Goal: Complete application form: Complete application form

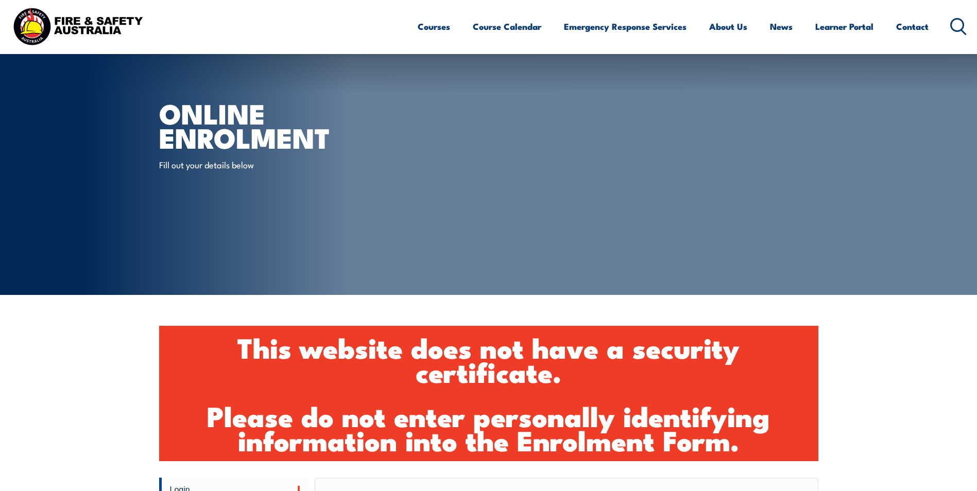
scroll to position [359, 0]
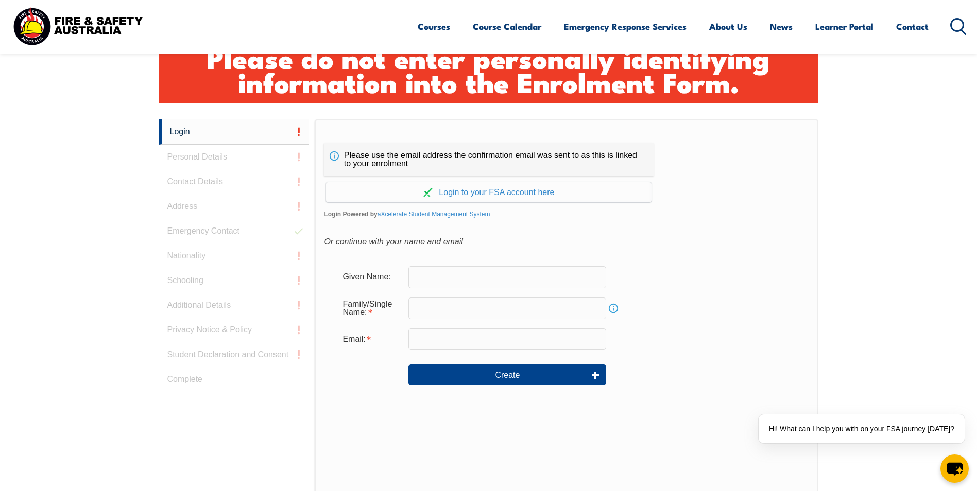
click at [448, 280] on input "text" at bounding box center [508, 277] width 198 height 22
click at [421, 278] on input "text" at bounding box center [508, 277] width 198 height 22
type input "Troy"
type input "Guy"
click at [422, 340] on input "email" at bounding box center [508, 340] width 198 height 22
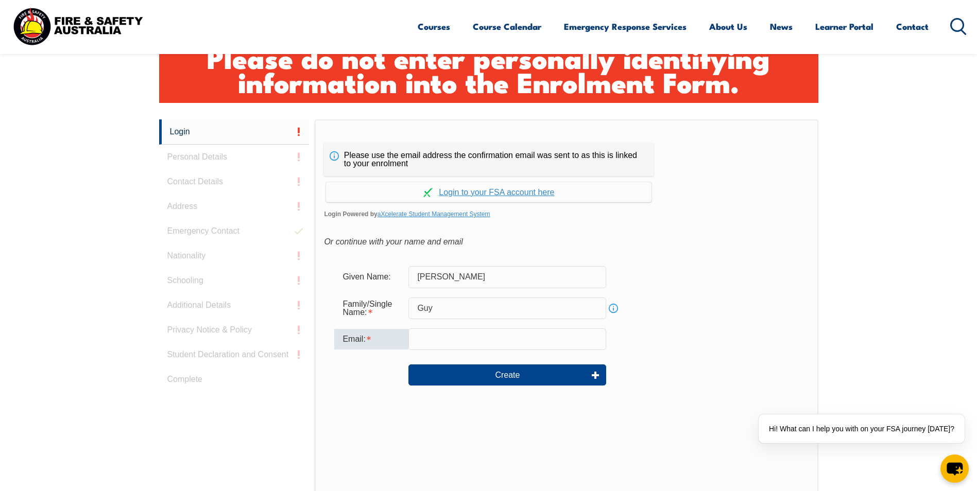
type input "troy.guy@ororagroup.com"
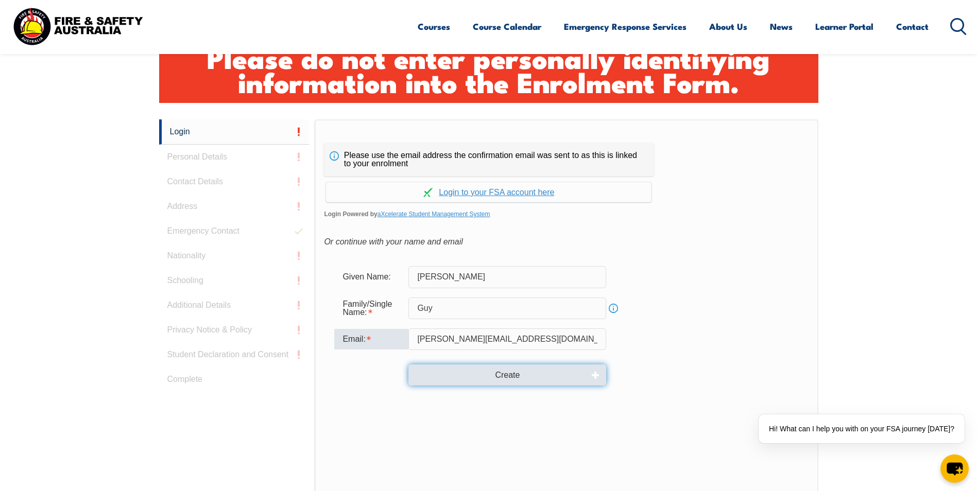
click at [507, 374] on button "Create" at bounding box center [508, 375] width 198 height 21
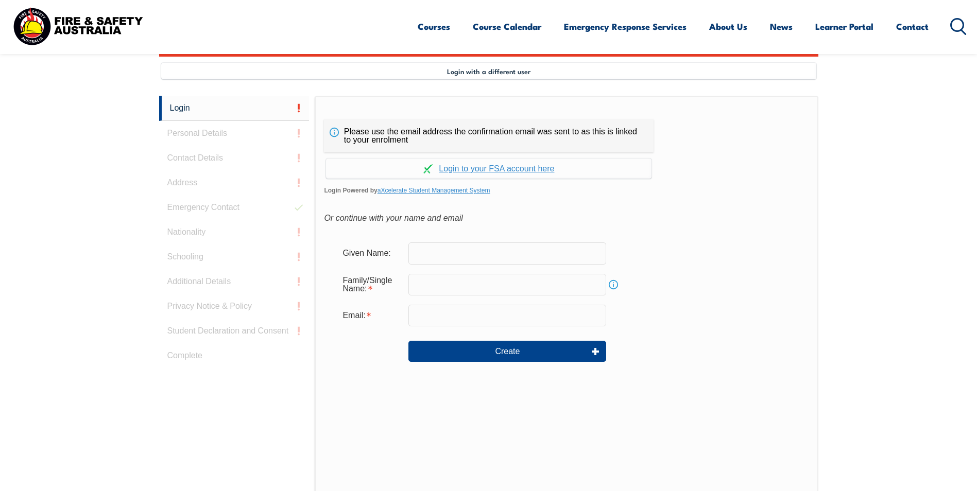
scroll to position [416, 0]
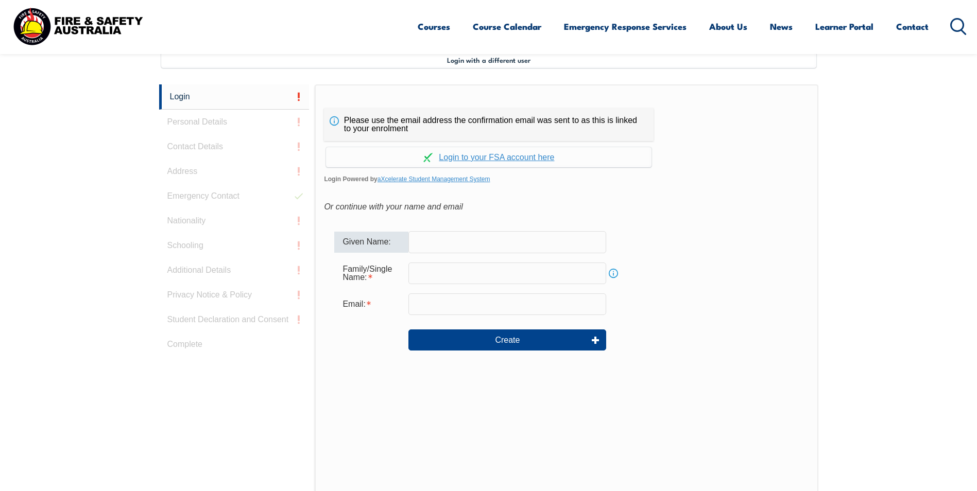
click at [442, 246] on input "text" at bounding box center [508, 242] width 198 height 22
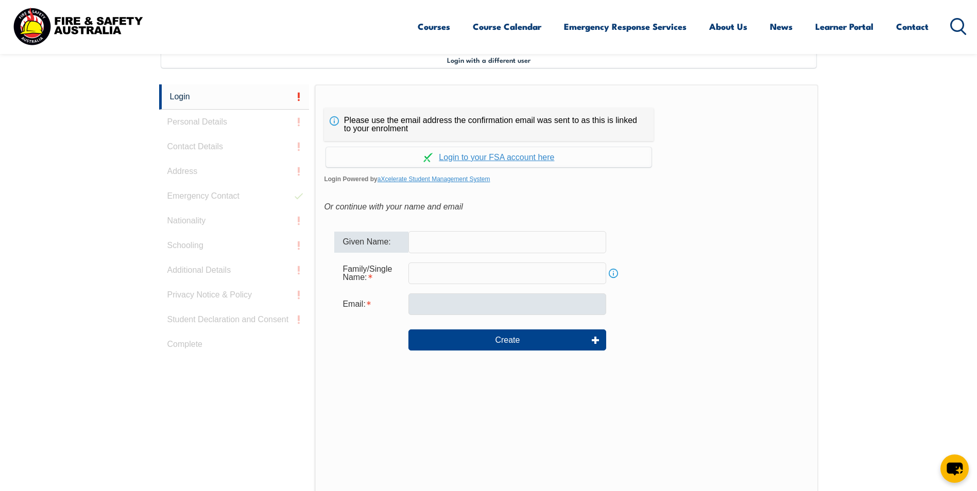
type input "[PERSON_NAME]"
type input "Guy"
type input "troy.guy@ororagroup.com"
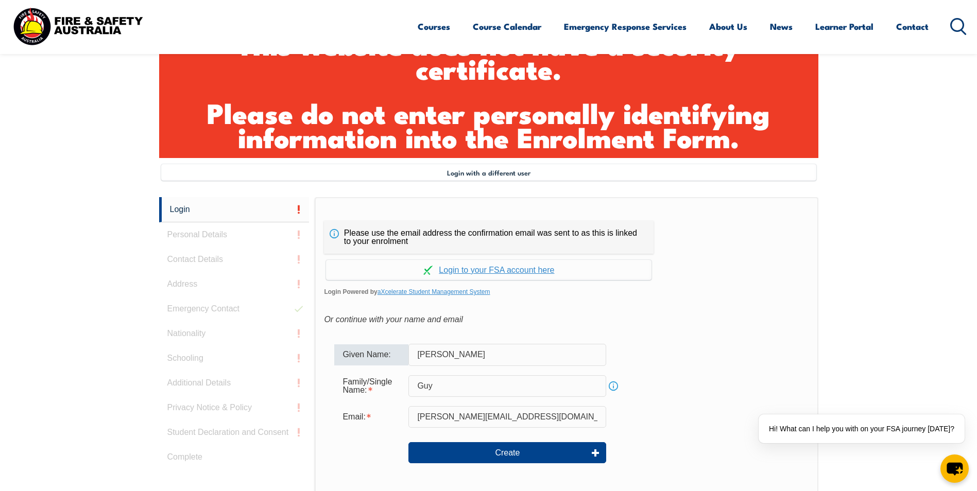
scroll to position [365, 0]
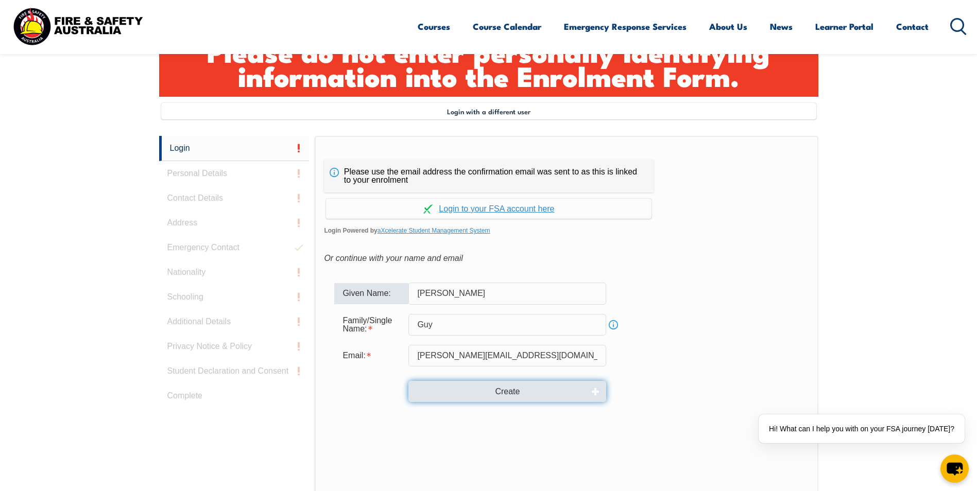
click at [516, 387] on button "Create" at bounding box center [508, 391] width 198 height 21
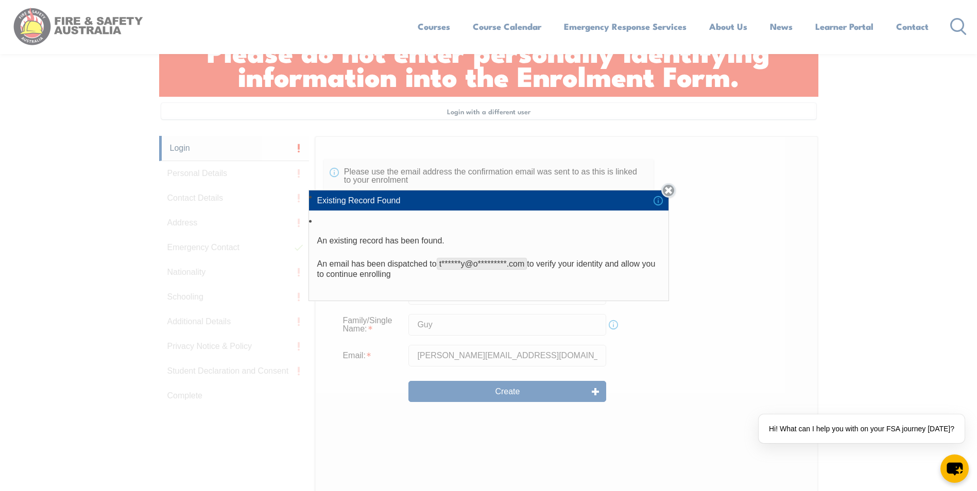
click at [670, 192] on link "Close" at bounding box center [669, 190] width 14 height 14
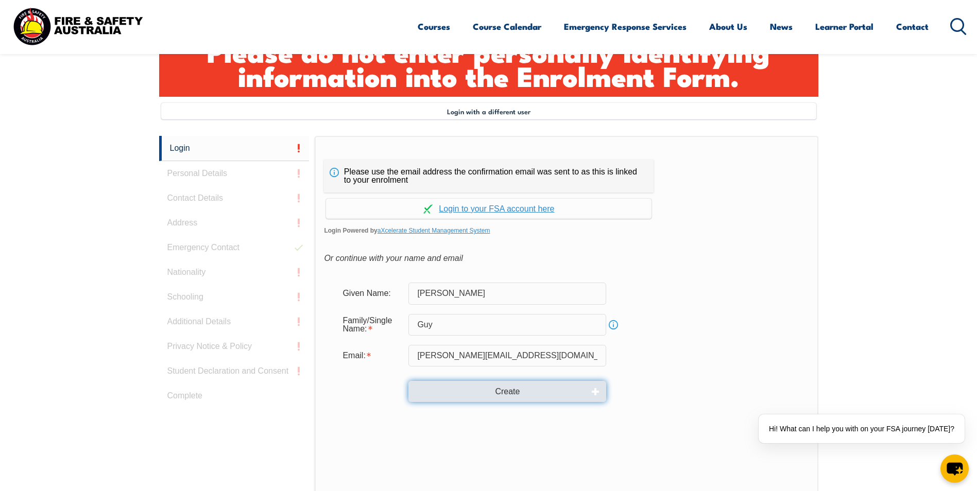
click at [517, 392] on button "Create" at bounding box center [508, 391] width 198 height 21
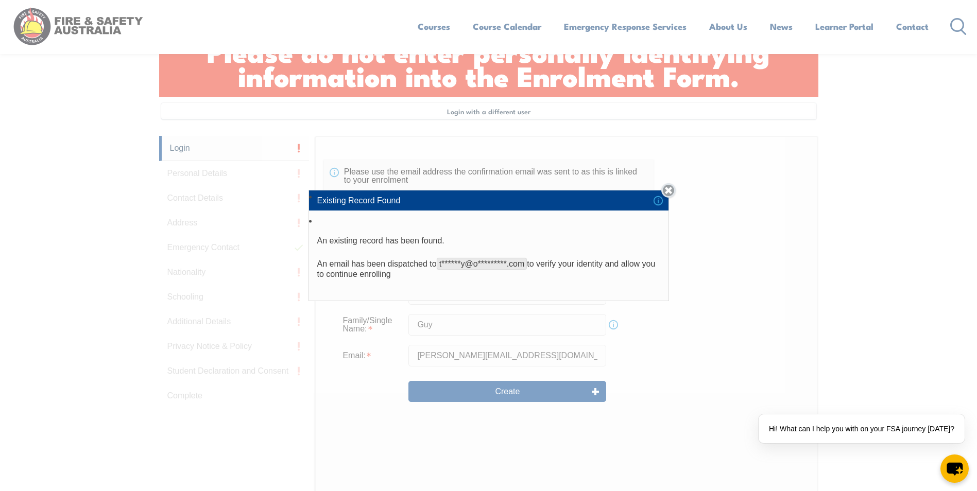
click at [670, 190] on link "Close" at bounding box center [669, 190] width 14 height 14
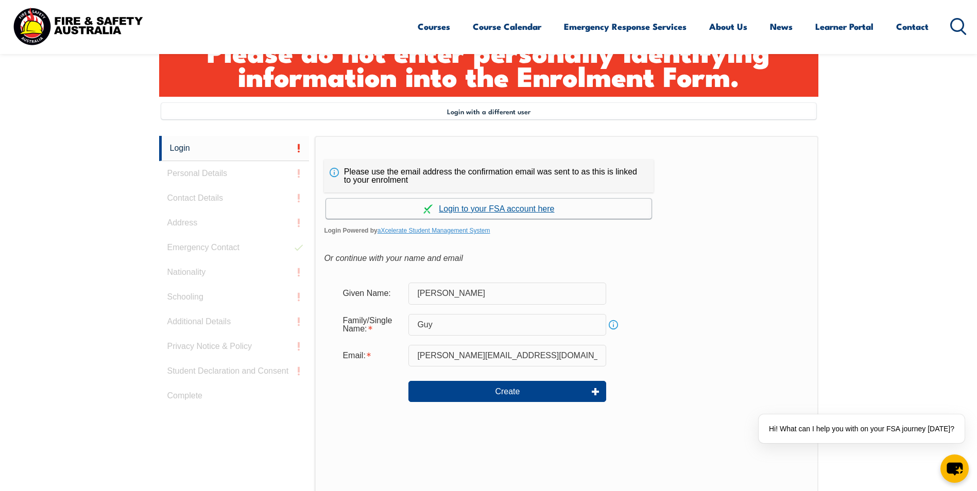
click at [504, 207] on link "Continue with aXcelerate" at bounding box center [489, 209] width 326 height 20
click at [501, 208] on link "Continue with aXcelerate" at bounding box center [489, 209] width 326 height 20
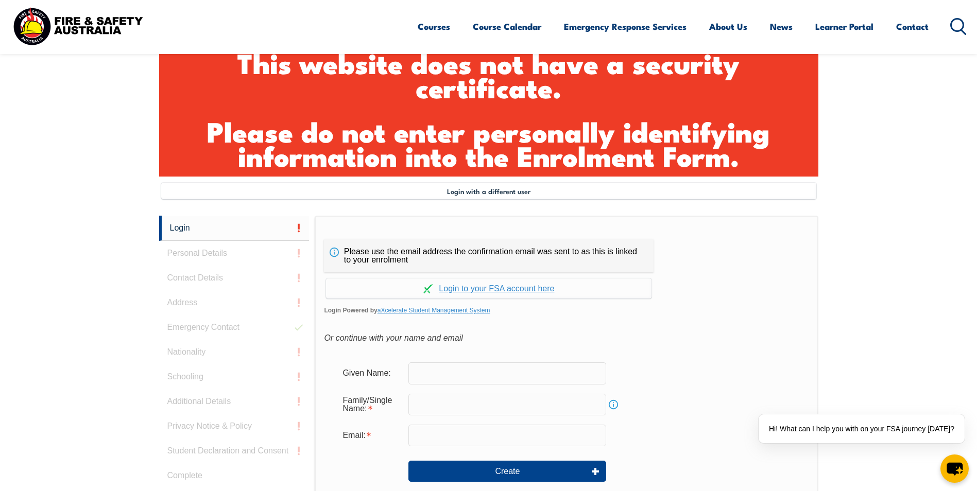
scroll to position [395, 0]
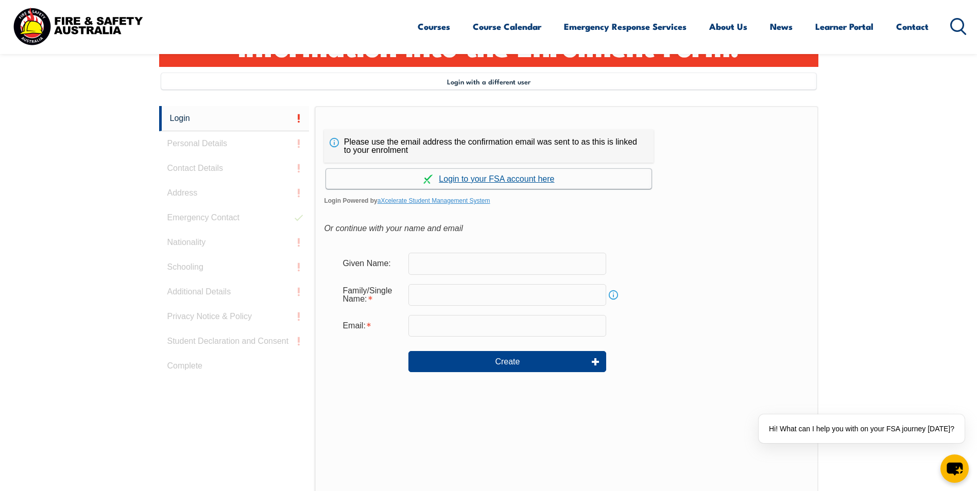
click at [499, 178] on link "Continue with aXcelerate" at bounding box center [489, 179] width 326 height 20
